Goal: Transaction & Acquisition: Purchase product/service

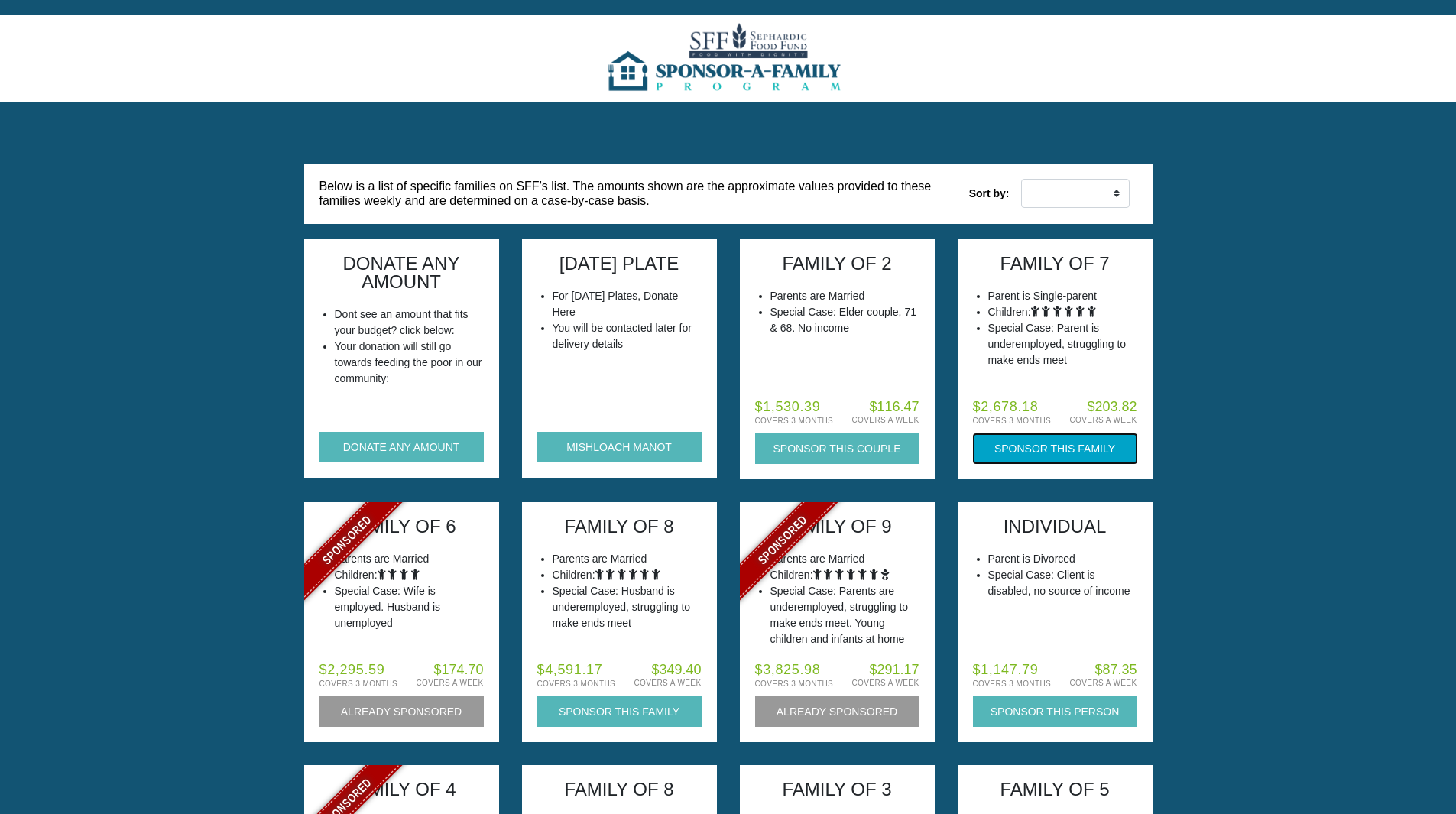
click at [1056, 444] on button "Sponsor this Family" at bounding box center [1055, 449] width 164 height 31
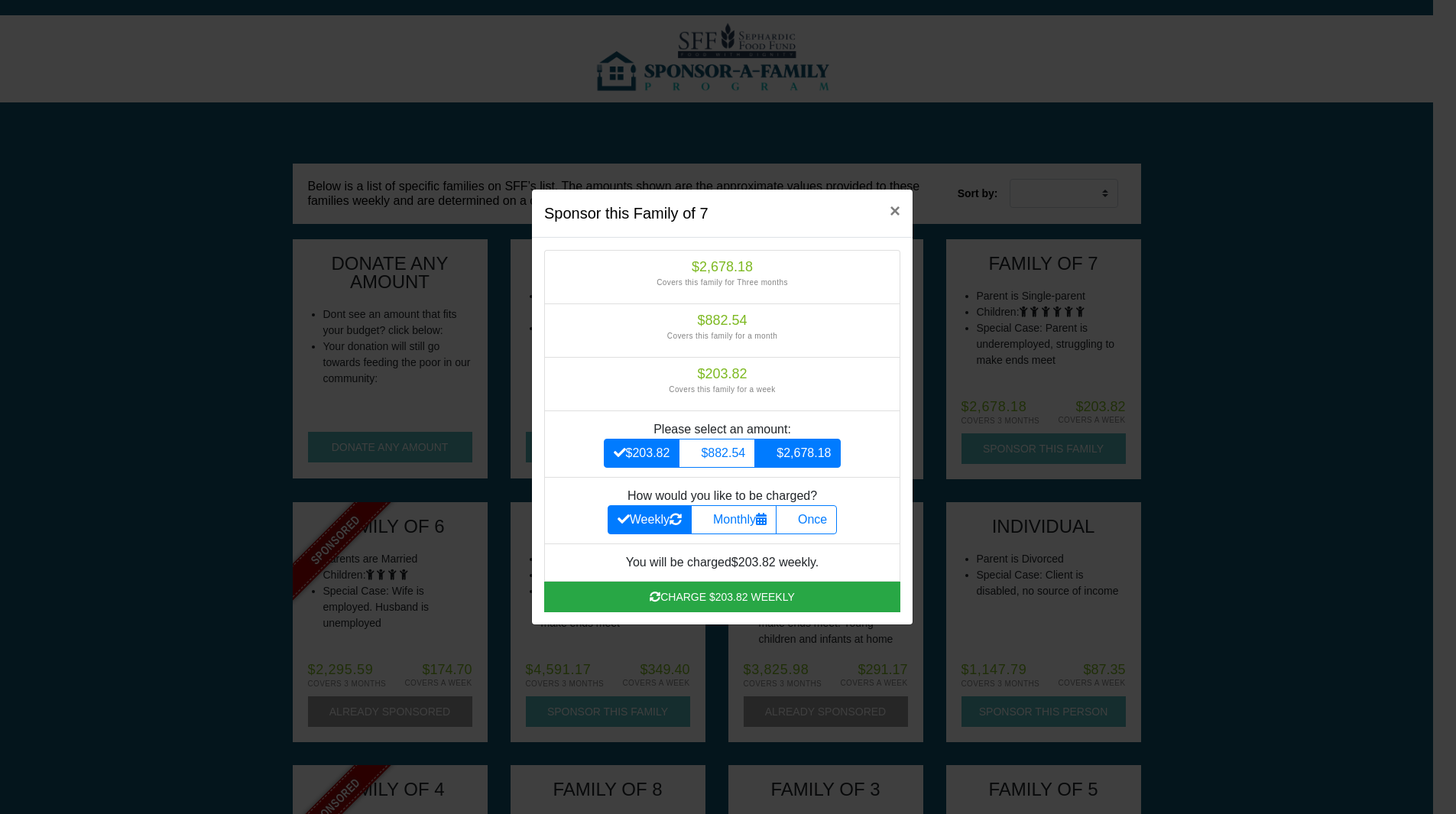
click at [809, 448] on label "$2,678.18" at bounding box center [798, 453] width 86 height 29
click at [774, 448] on input "$2,678.18" at bounding box center [769, 449] width 10 height 10
radio input "true"
click at [808, 522] on label "Once" at bounding box center [806, 520] width 61 height 29
click at [796, 521] on input "Once" at bounding box center [790, 515] width 10 height 10
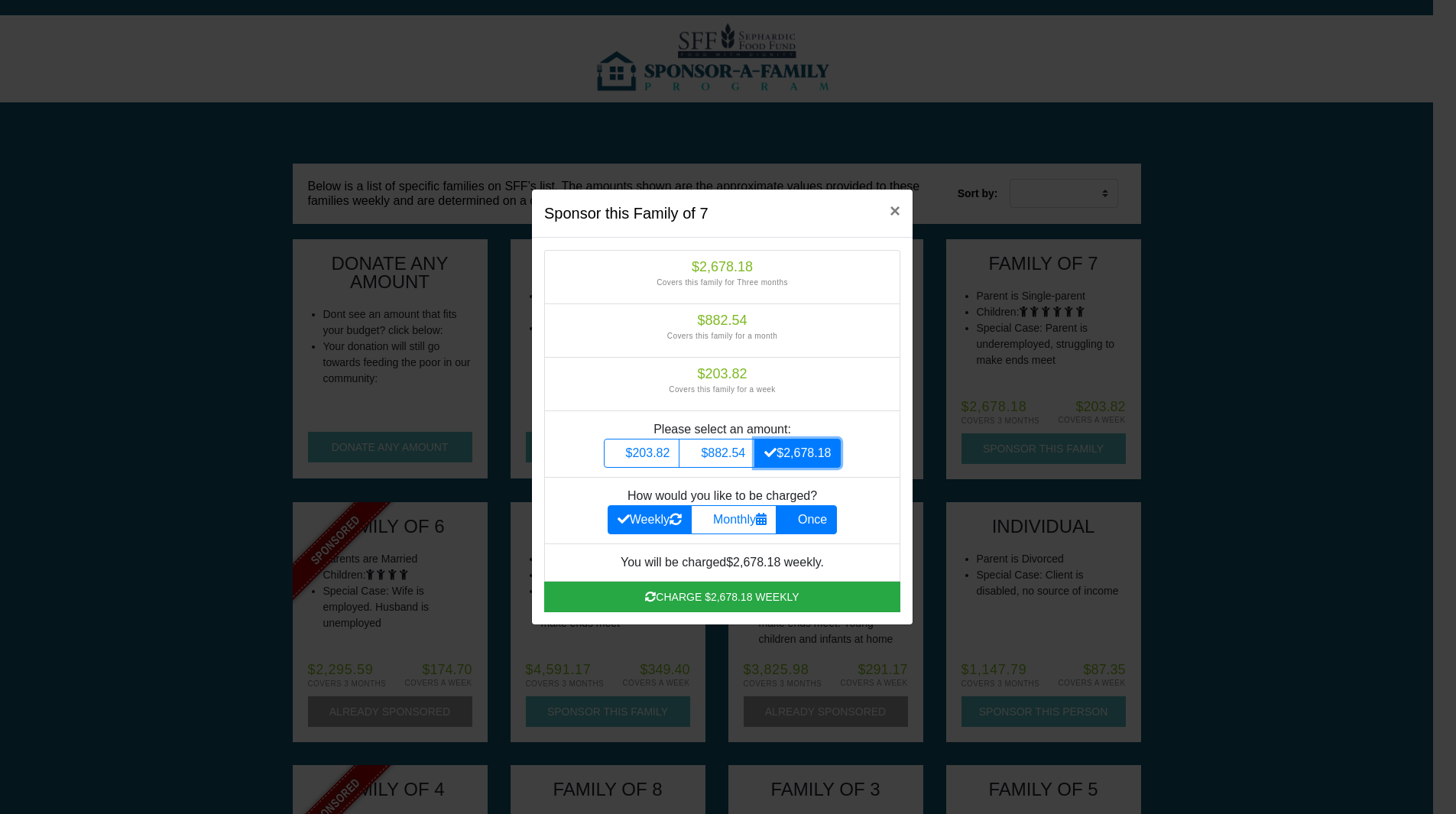
radio input "true"
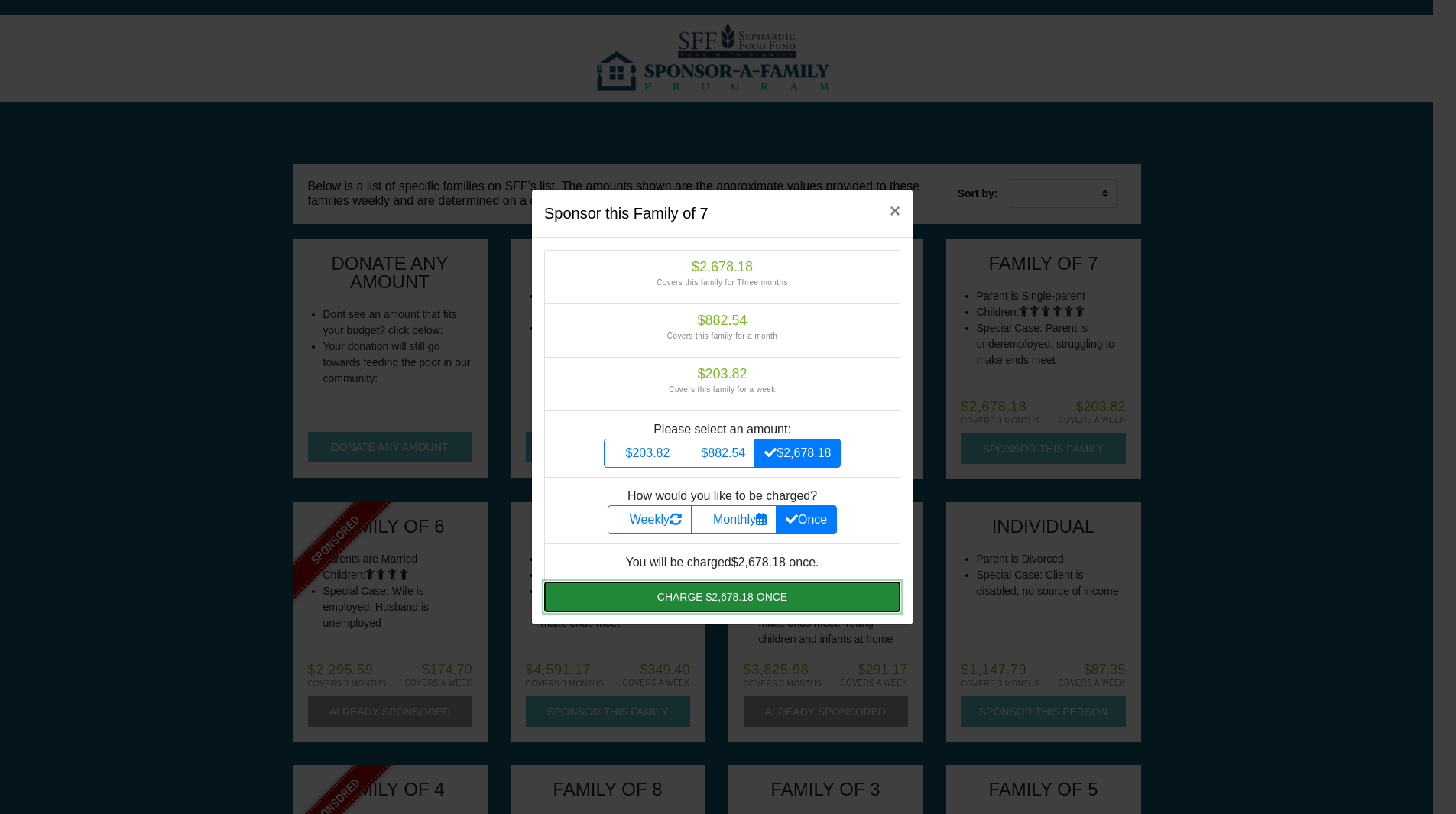
click at [722, 598] on button "Charge $2,678.18 once" at bounding box center [722, 597] width 356 height 31
click at [751, 598] on button "Charge $2,678.18 once" at bounding box center [722, 597] width 356 height 31
click at [834, 592] on button "Charge $2,678.18 once" at bounding box center [722, 597] width 356 height 31
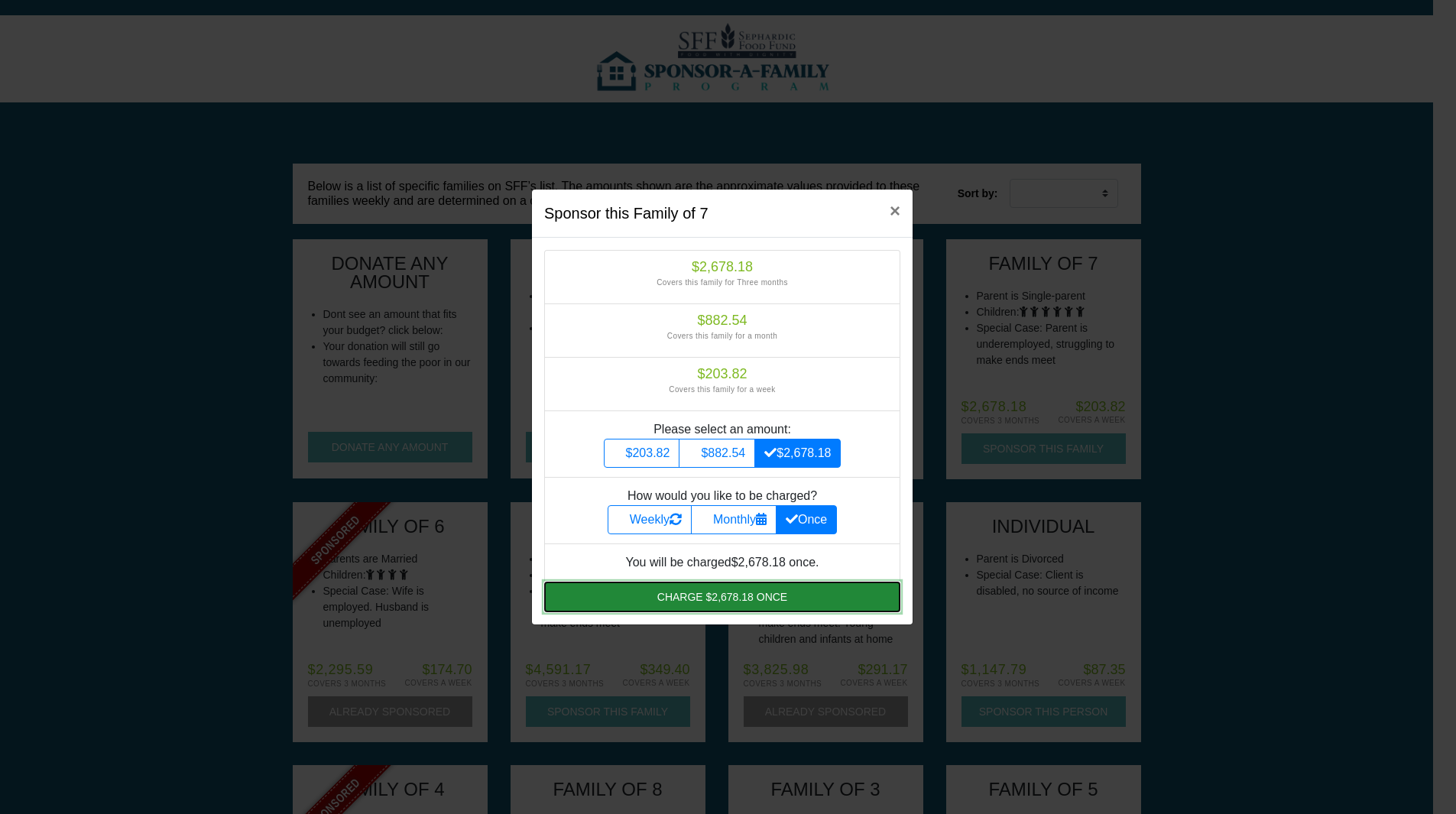
click at [834, 592] on button "Charge $2,678.18 once" at bounding box center [722, 597] width 356 height 31
